Goal: Task Accomplishment & Management: Manage account settings

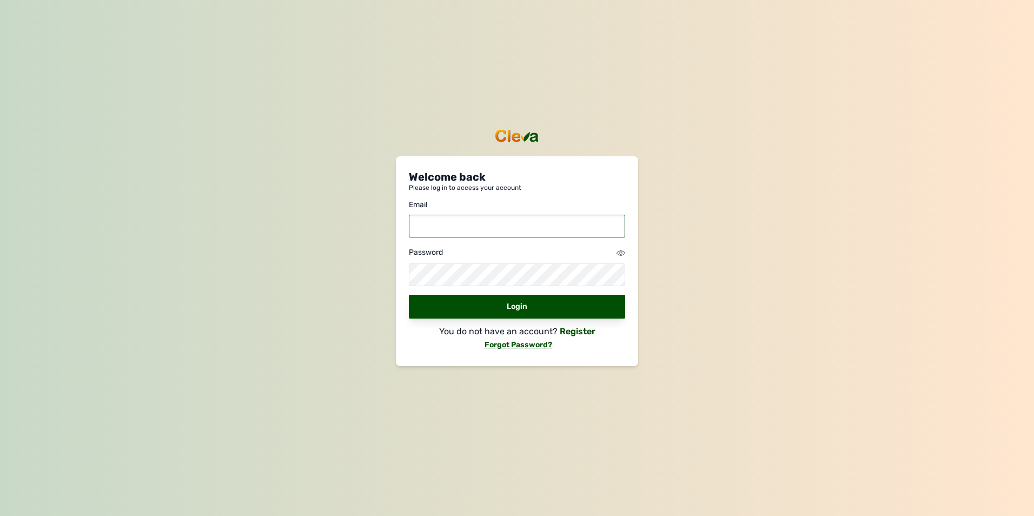
click at [474, 235] on input "email" at bounding box center [517, 226] width 216 height 23
click at [464, 217] on input "email" at bounding box center [517, 226] width 216 height 23
paste input "CAT-SHayden"
type input "CAT-SHayden"
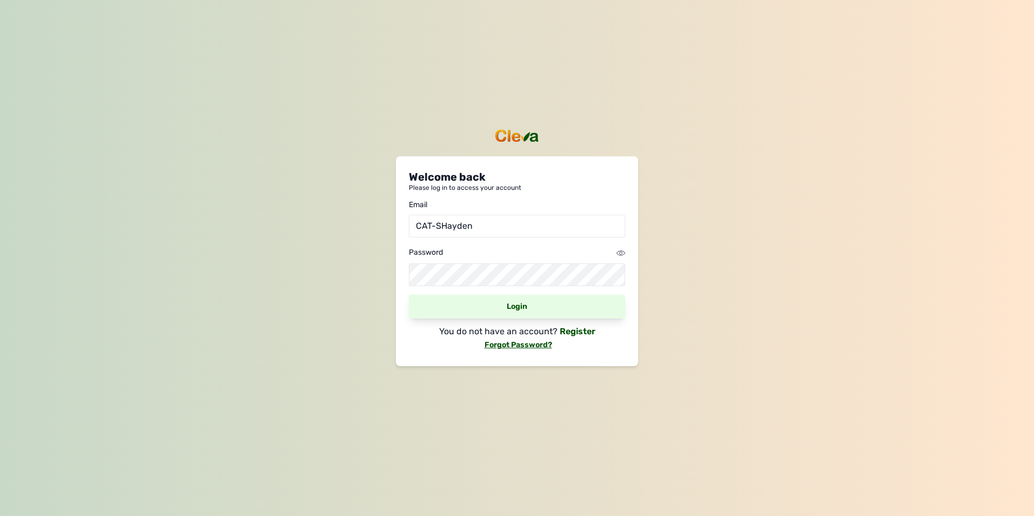
click at [524, 301] on div "Login" at bounding box center [517, 307] width 216 height 24
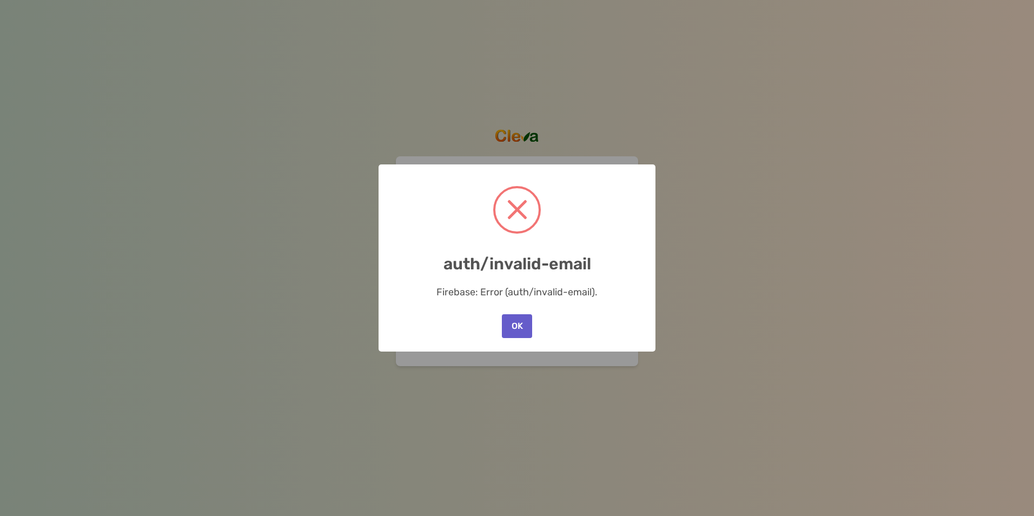
click at [518, 320] on button "OK" at bounding box center [517, 326] width 30 height 24
